Goal: Transaction & Acquisition: Purchase product/service

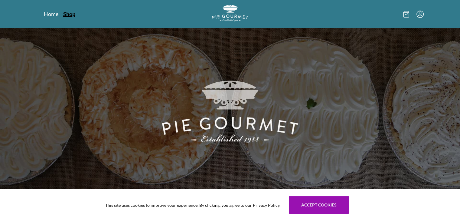
click at [70, 13] on link "Shop" at bounding box center [69, 13] width 12 height 7
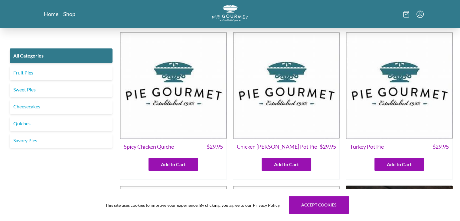
click at [68, 73] on link "Fruit Pies" at bounding box center [61, 72] width 103 height 15
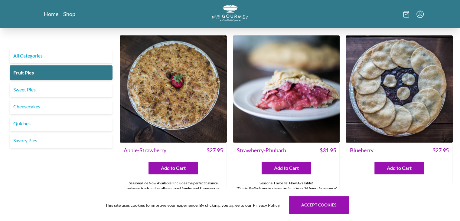
click at [73, 89] on link "Sweet Pies" at bounding box center [61, 89] width 103 height 15
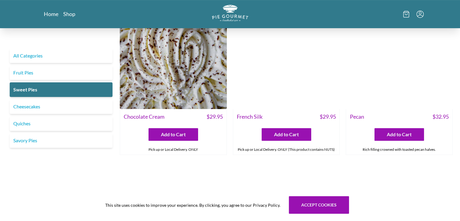
scroll to position [192, 0]
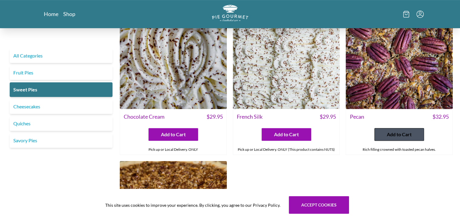
click at [403, 132] on span "Add to Cart" at bounding box center [399, 134] width 25 height 7
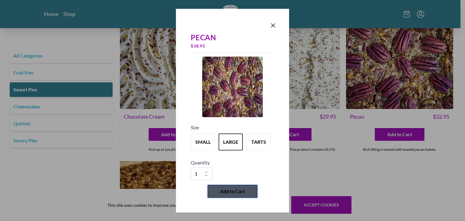
click at [229, 192] on span "Add to Cart" at bounding box center [232, 191] width 25 height 7
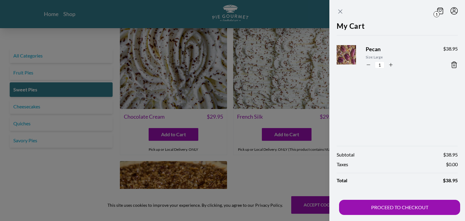
click at [341, 10] on icon "Close panel" at bounding box center [339, 11] width 7 height 7
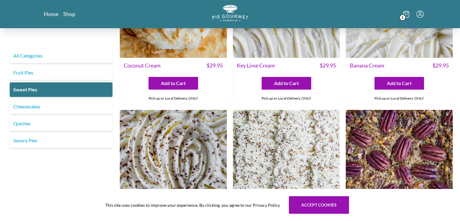
scroll to position [0, 0]
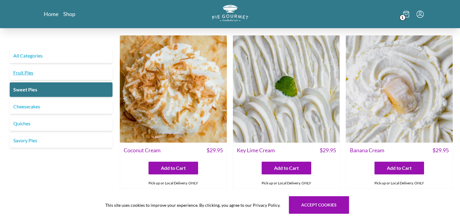
click at [48, 70] on link "Fruit Pies" at bounding box center [61, 72] width 103 height 15
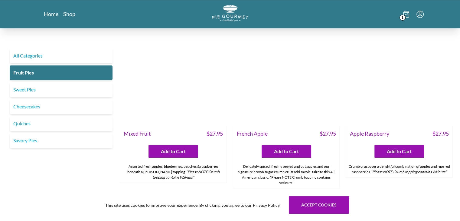
scroll to position [519, 0]
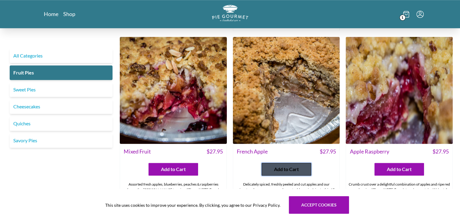
click at [297, 169] on span "Add to Cart" at bounding box center [286, 168] width 25 height 7
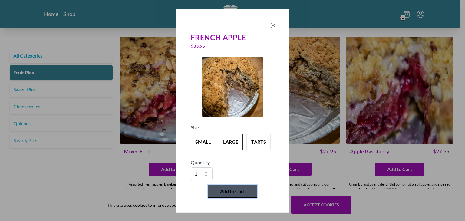
click at [231, 195] on button "Add to Cart" at bounding box center [233, 191] width 50 height 13
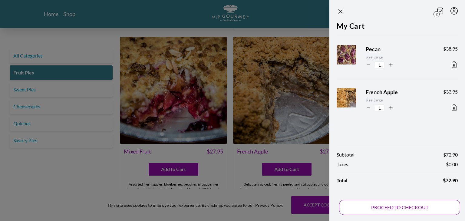
click at [410, 210] on button "PROCEED TO CHECKOUT" at bounding box center [399, 207] width 121 height 15
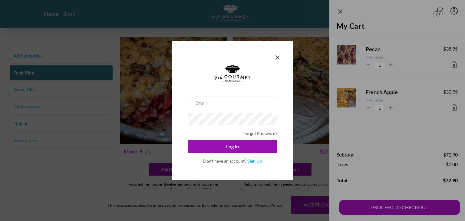
click at [252, 161] on link "Sign Up" at bounding box center [254, 160] width 15 height 5
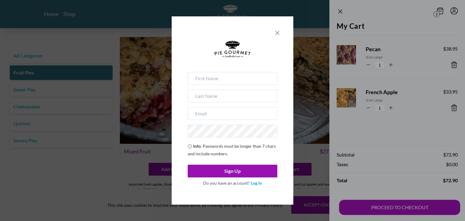
click at [277, 36] on icon "Close panel" at bounding box center [277, 32] width 7 height 7
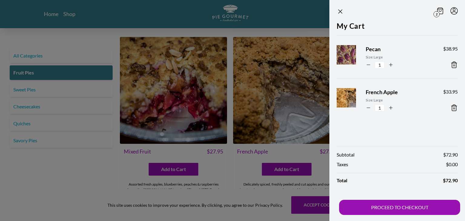
click at [231, 137] on div at bounding box center [232, 110] width 465 height 221
